Goal: Complete application form

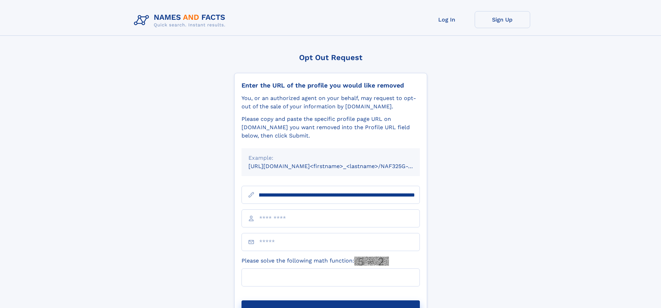
scroll to position [0, 89]
type input "**********"
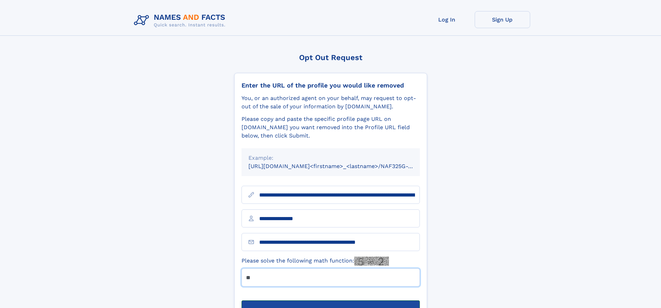
type input "**"
click at [330, 300] on button "Submit Opt Out Request" at bounding box center [331, 311] width 178 height 22
